Goal: Transaction & Acquisition: Subscribe to service/newsletter

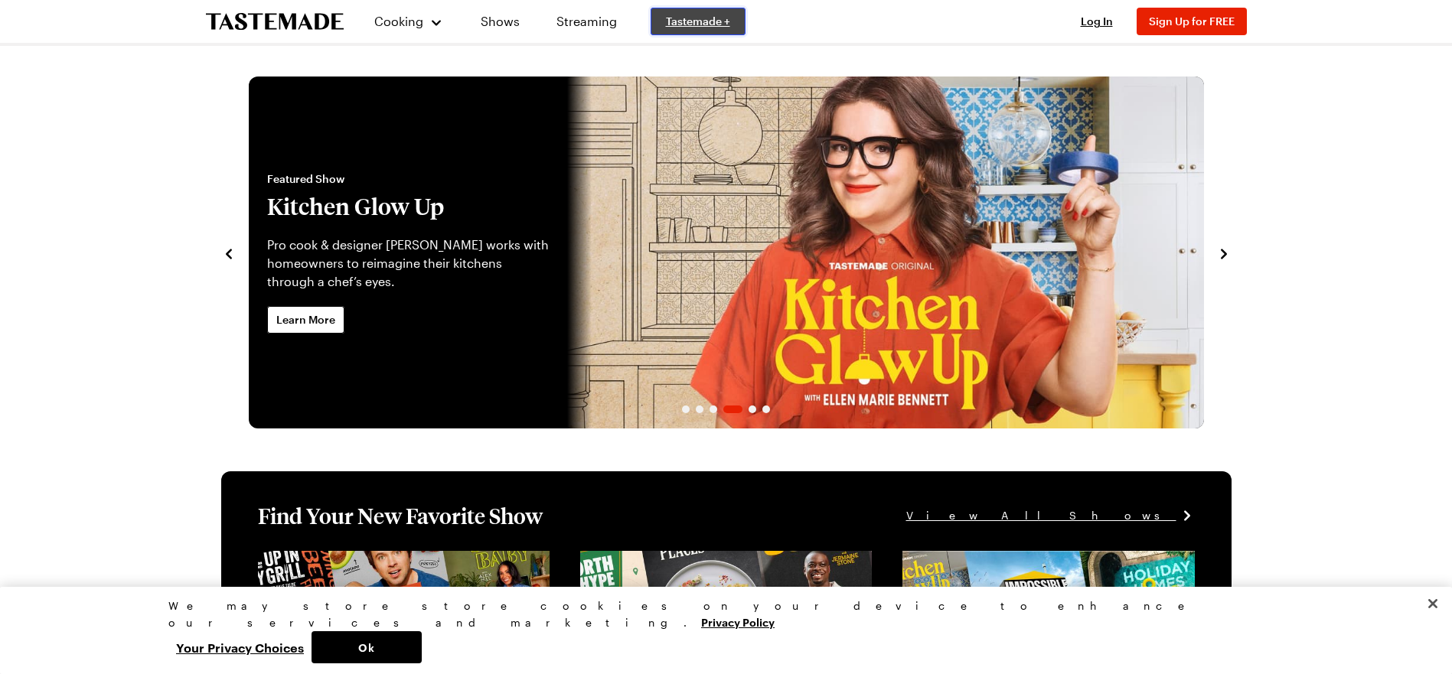
click at [689, 21] on span "Tastemade +" at bounding box center [698, 21] width 64 height 15
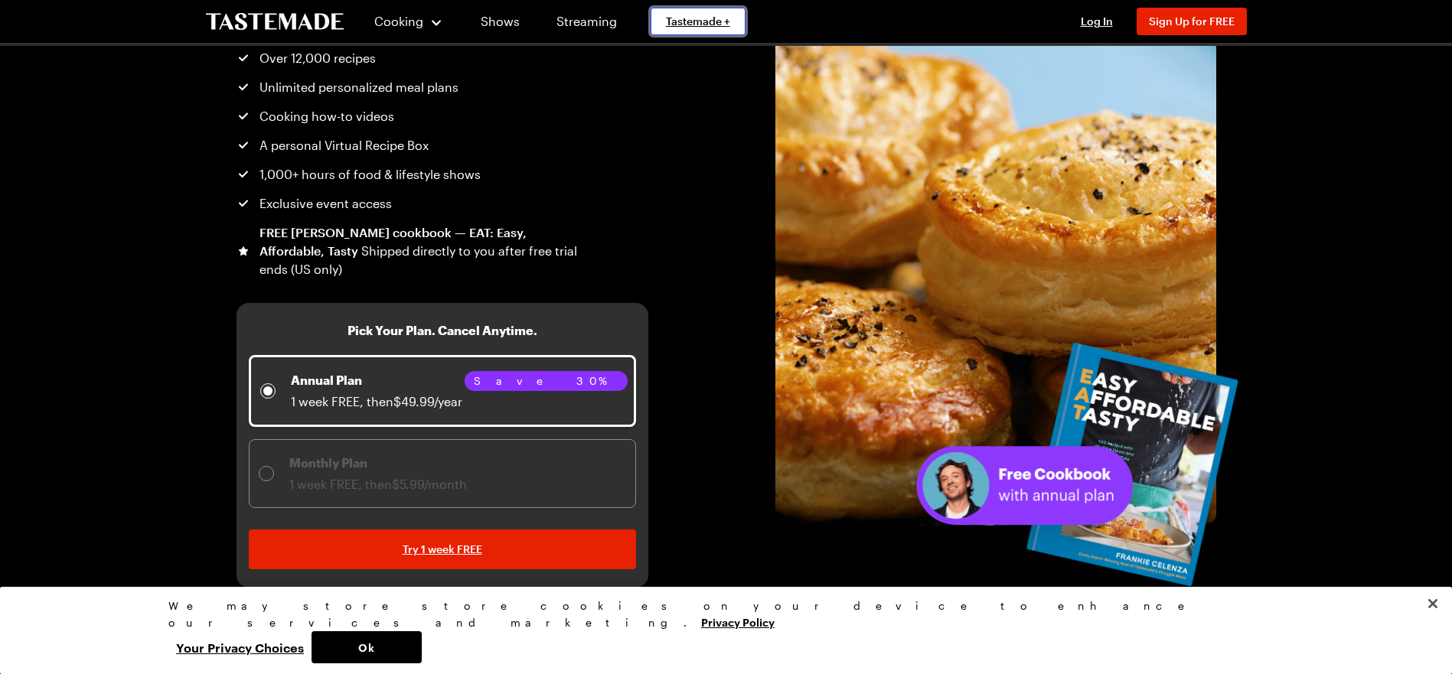
scroll to position [153, 0]
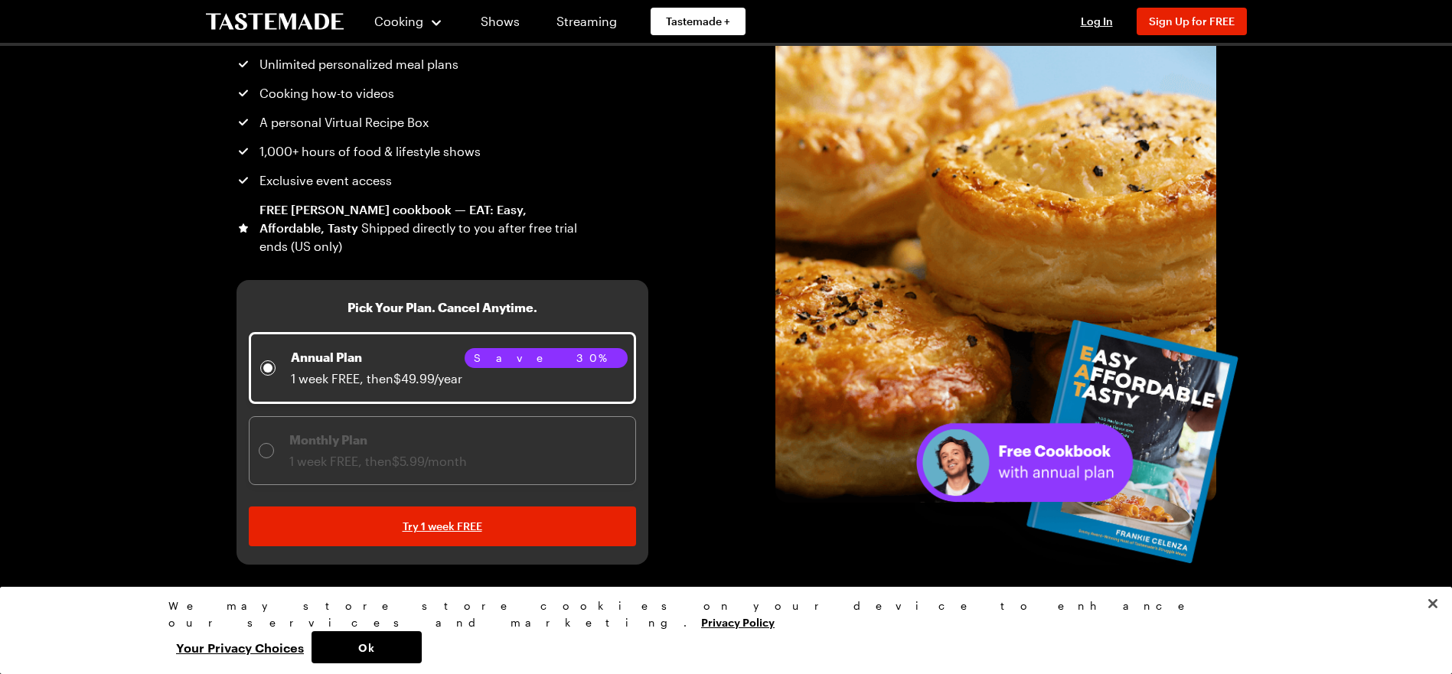
click at [539, 444] on div "Monthly Plan 1 week FREE, then $5.99/month" at bounding box center [442, 451] width 367 height 40
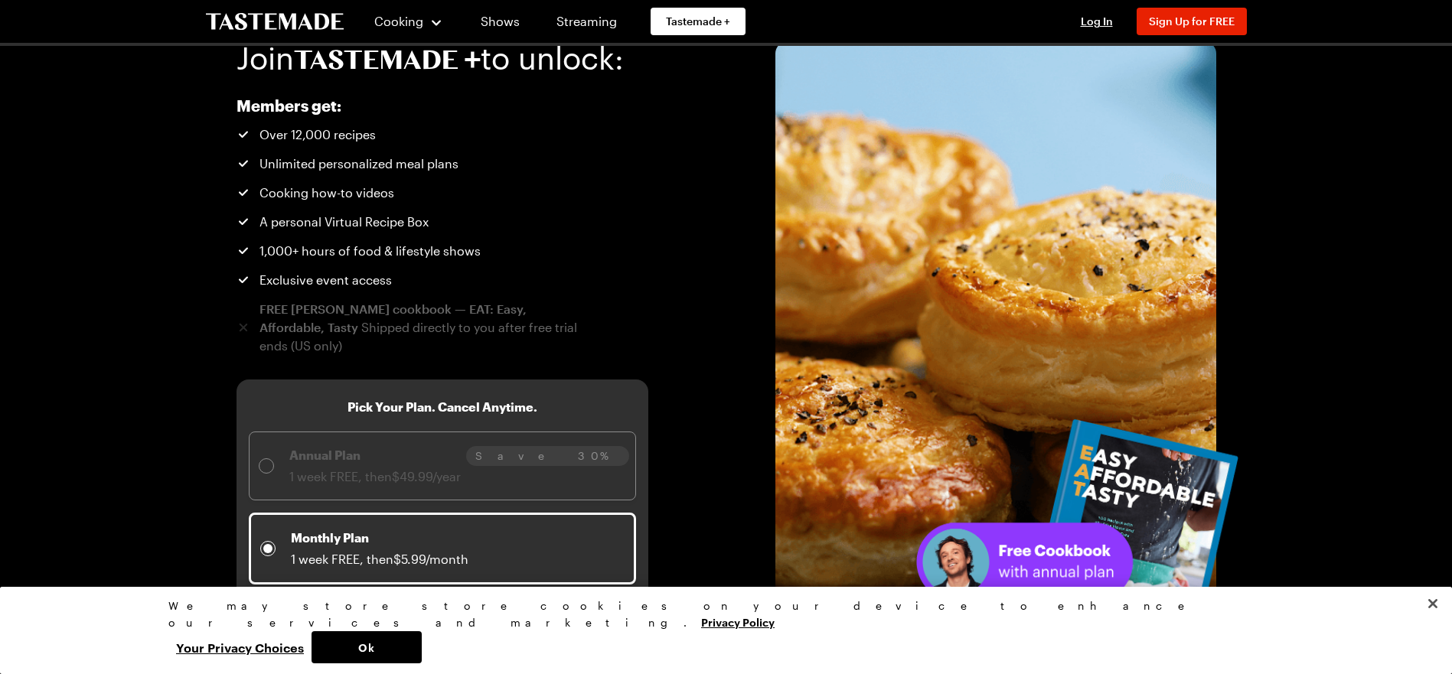
scroll to position [0, 0]
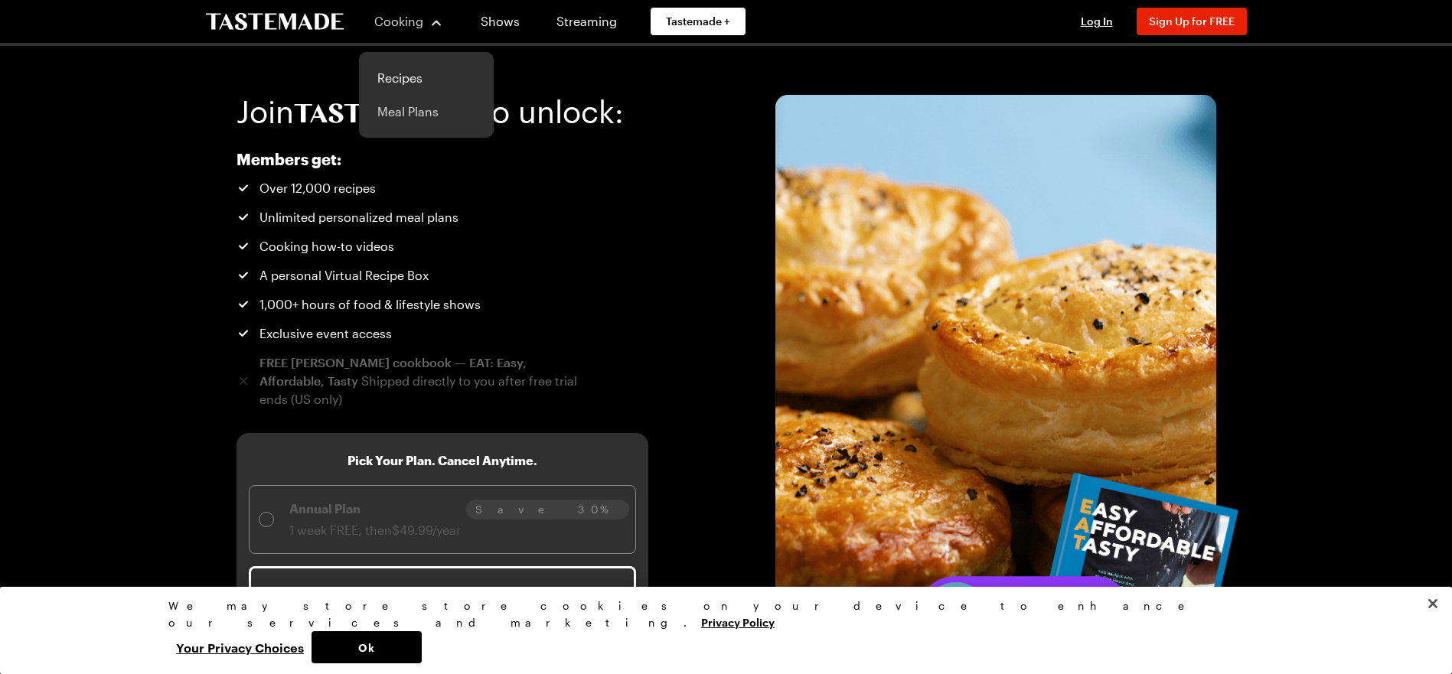
click at [408, 113] on link "Meal Plans" at bounding box center [426, 112] width 116 height 34
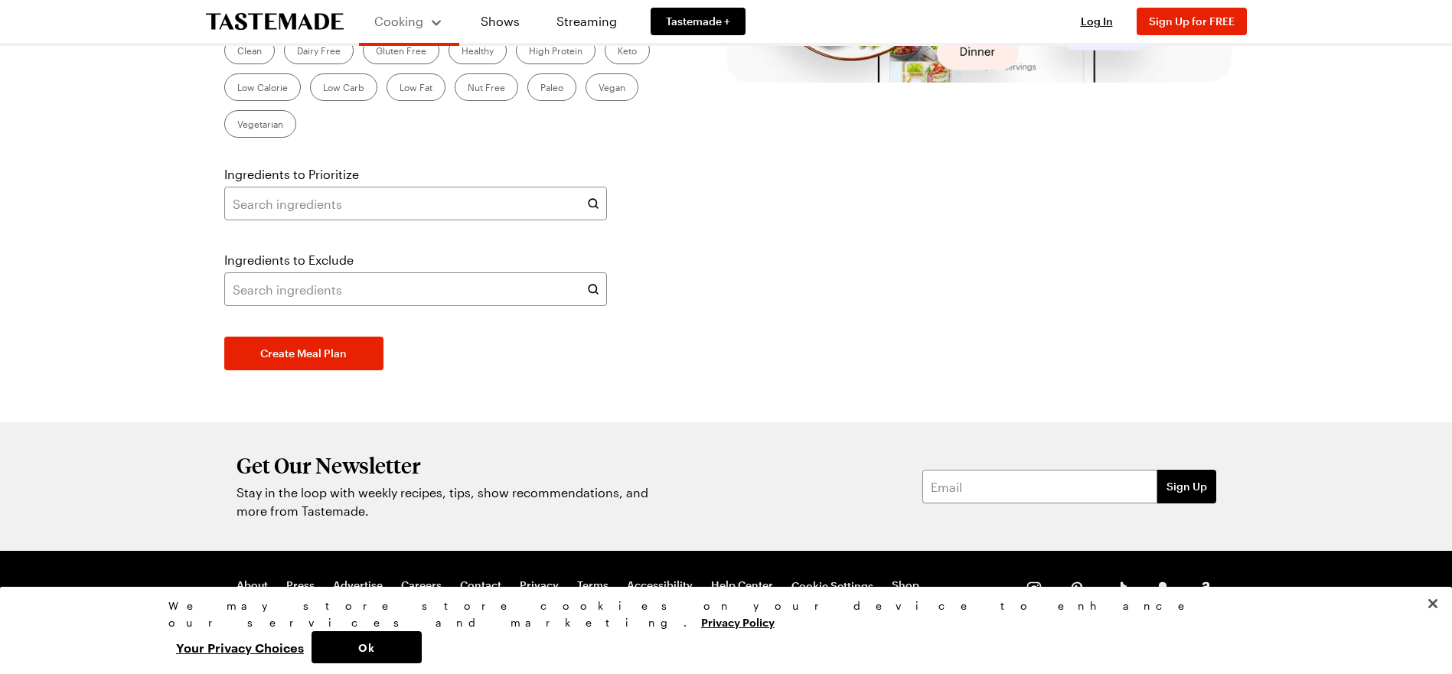
scroll to position [612, 0]
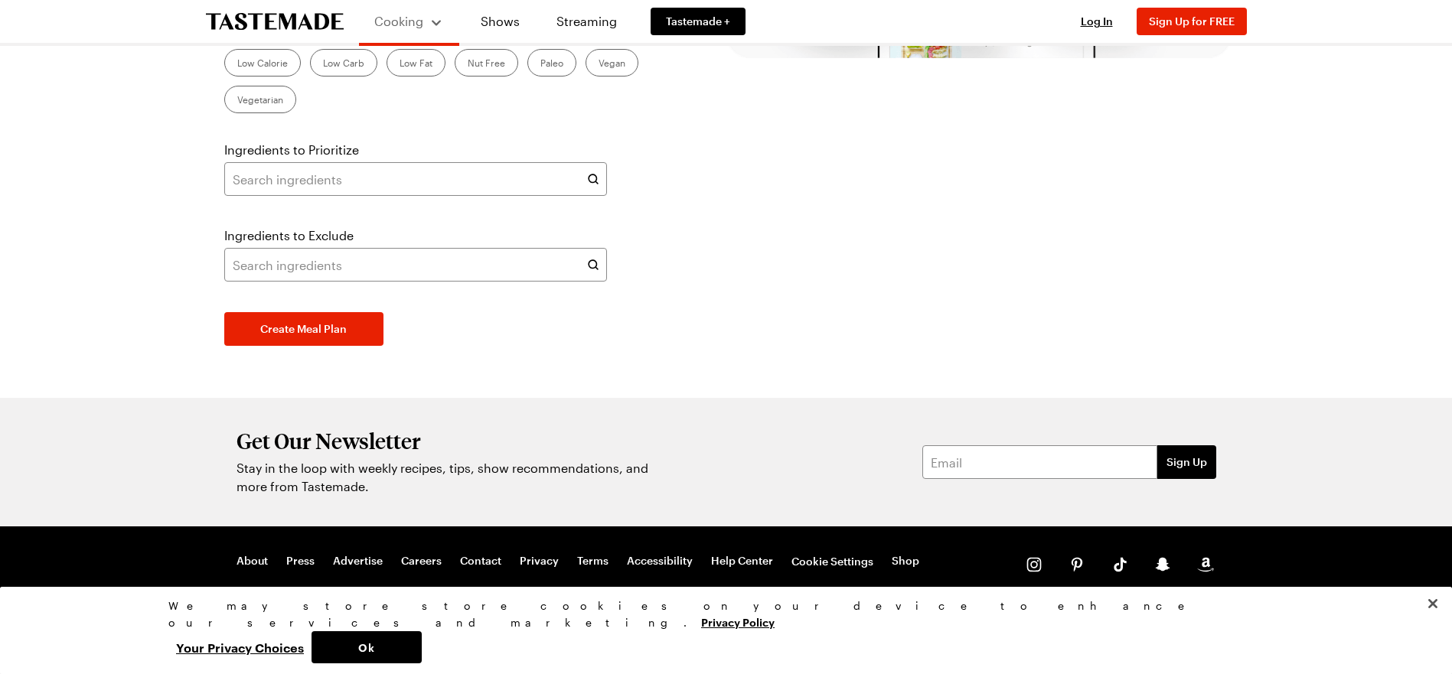
click at [337, 40] on label "Dairy Free" at bounding box center [319, 26] width 70 height 28
click at [297, 28] on Free "Dairy Free" at bounding box center [297, 28] width 0 height 0
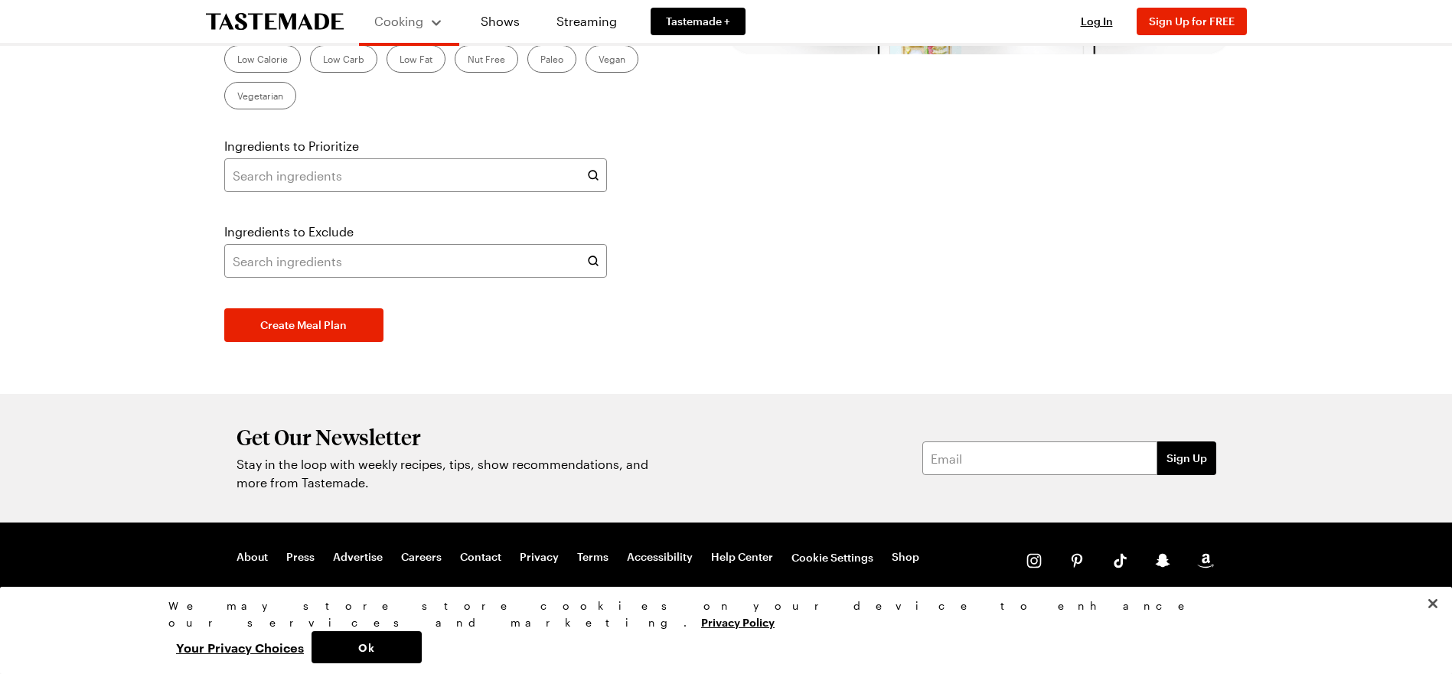
scroll to position [787, 0]
